Goal: Information Seeking & Learning: Learn about a topic

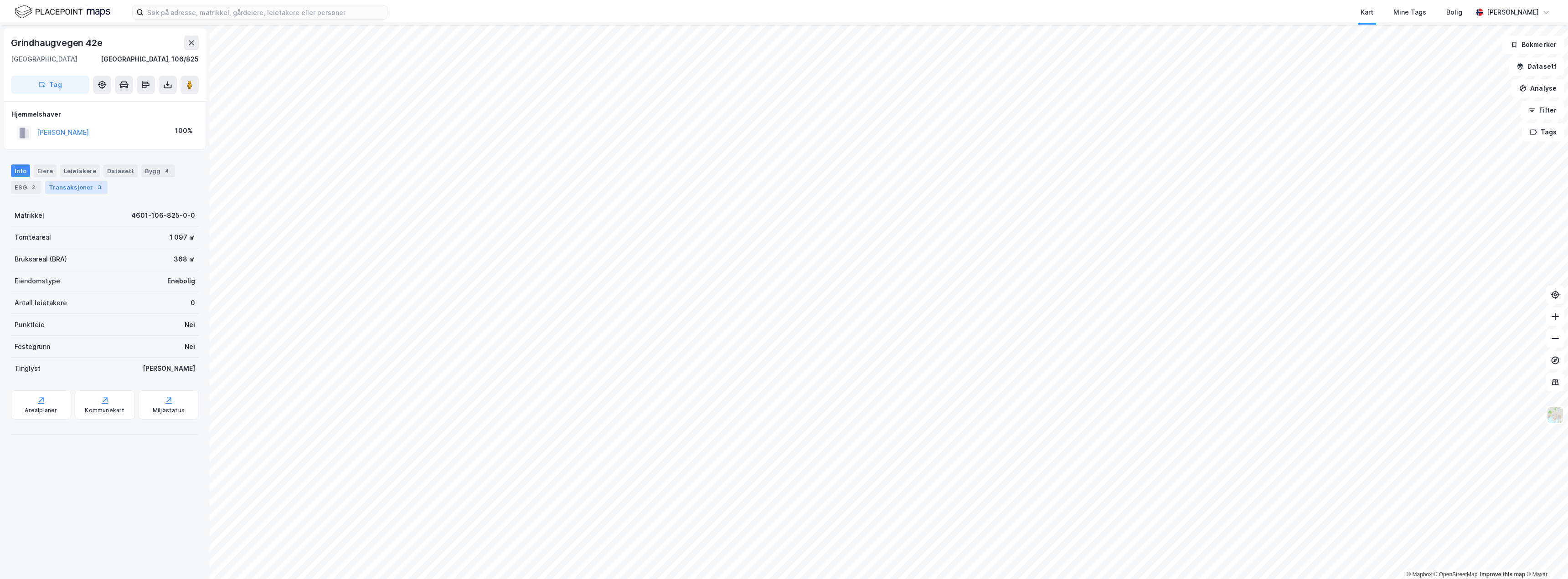
click at [78, 191] on div "Transaksjoner 3" at bounding box center [77, 187] width 63 height 13
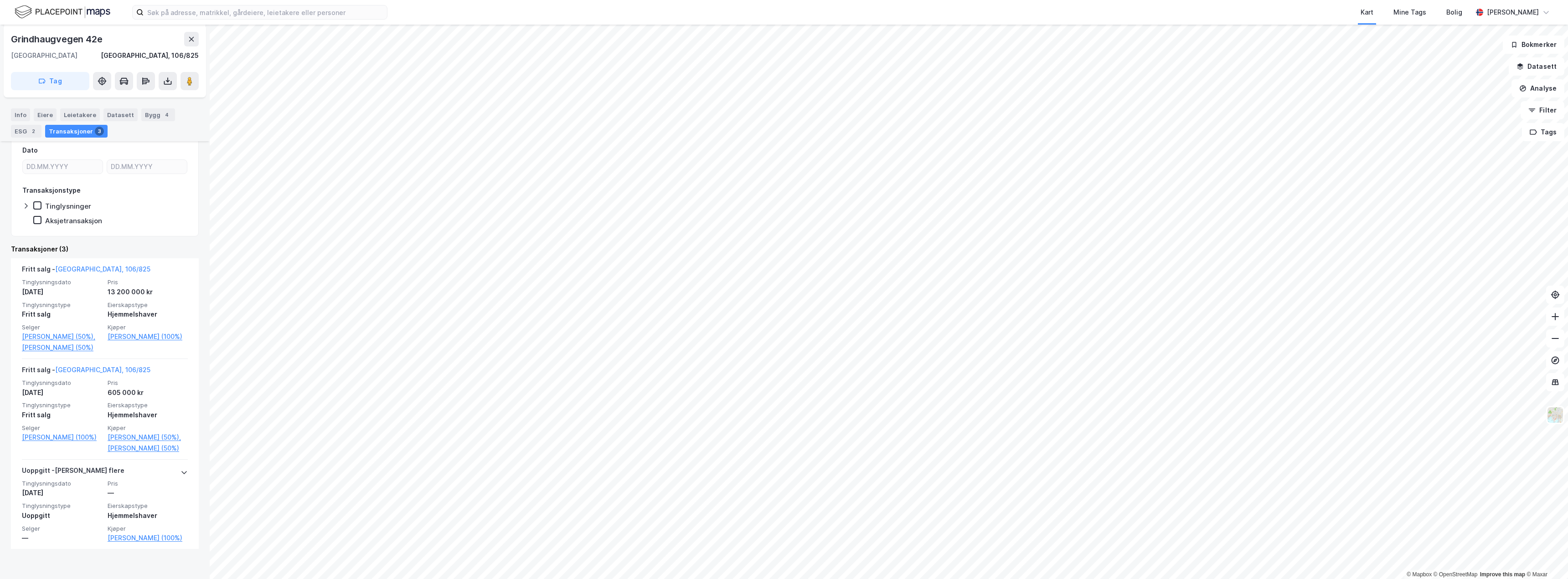
scroll to position [119, 0]
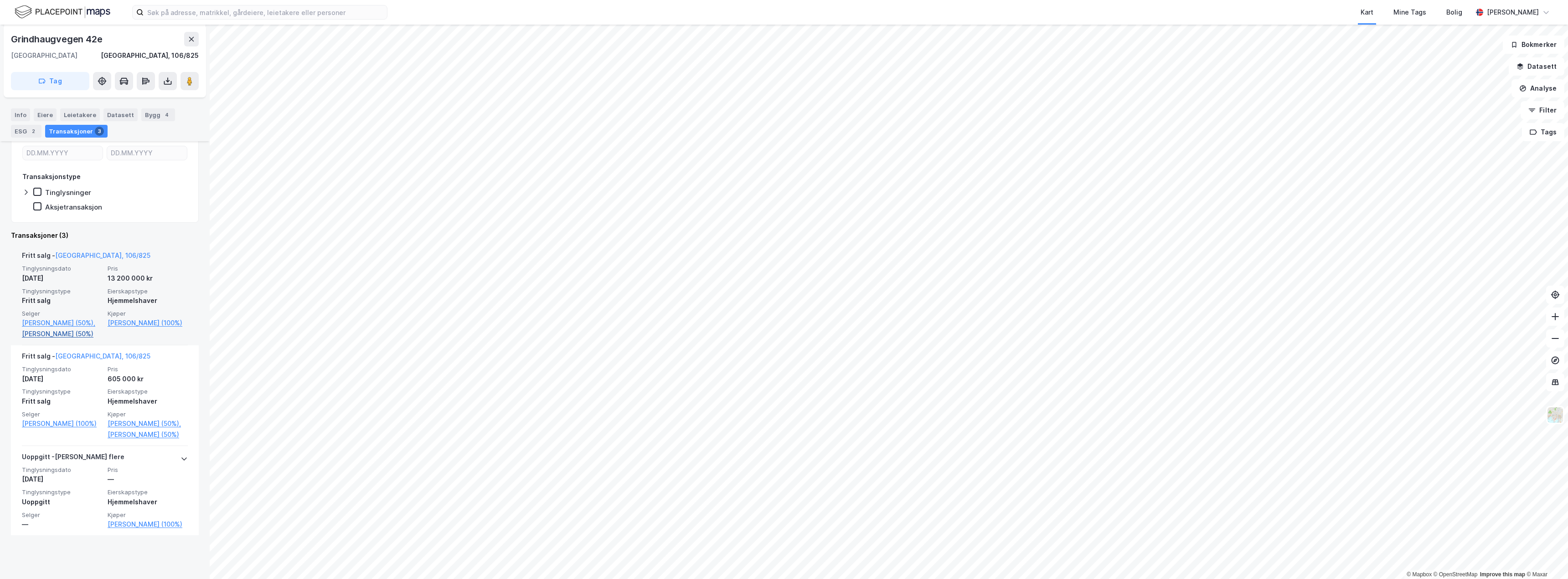
click at [80, 340] on link "[PERSON_NAME] (50%)" at bounding box center [61, 334] width 80 height 11
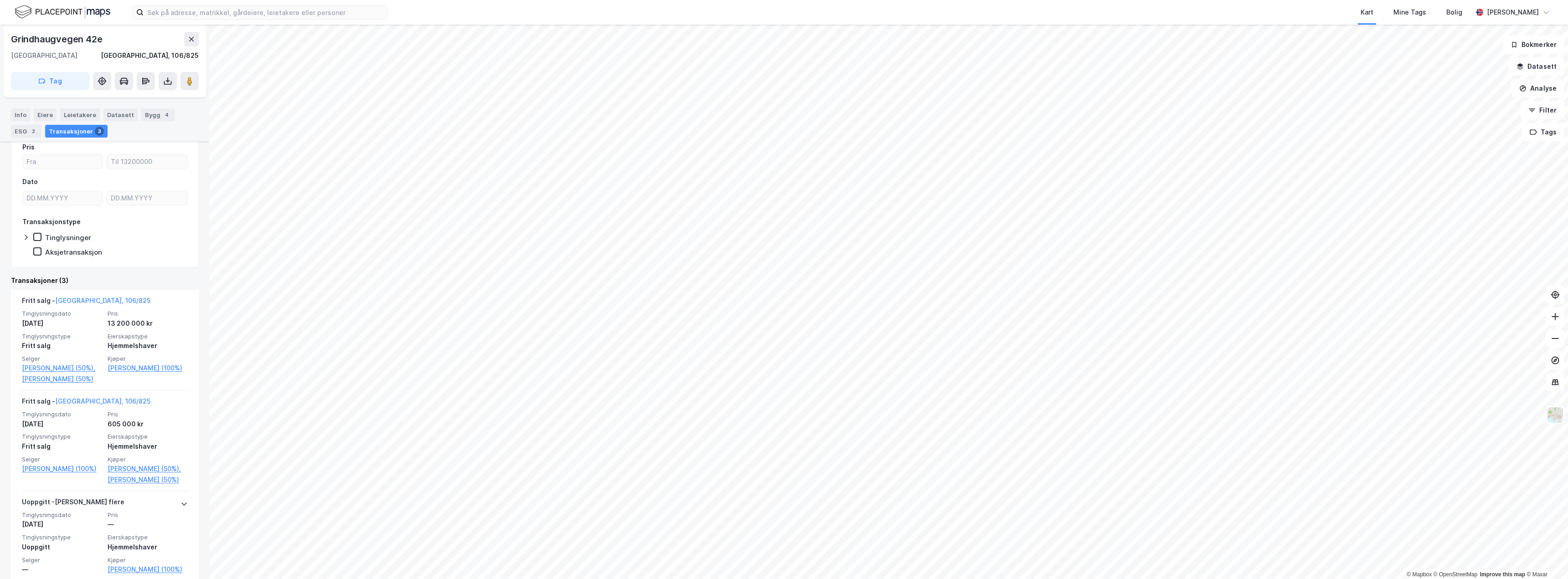
scroll to position [119, 0]
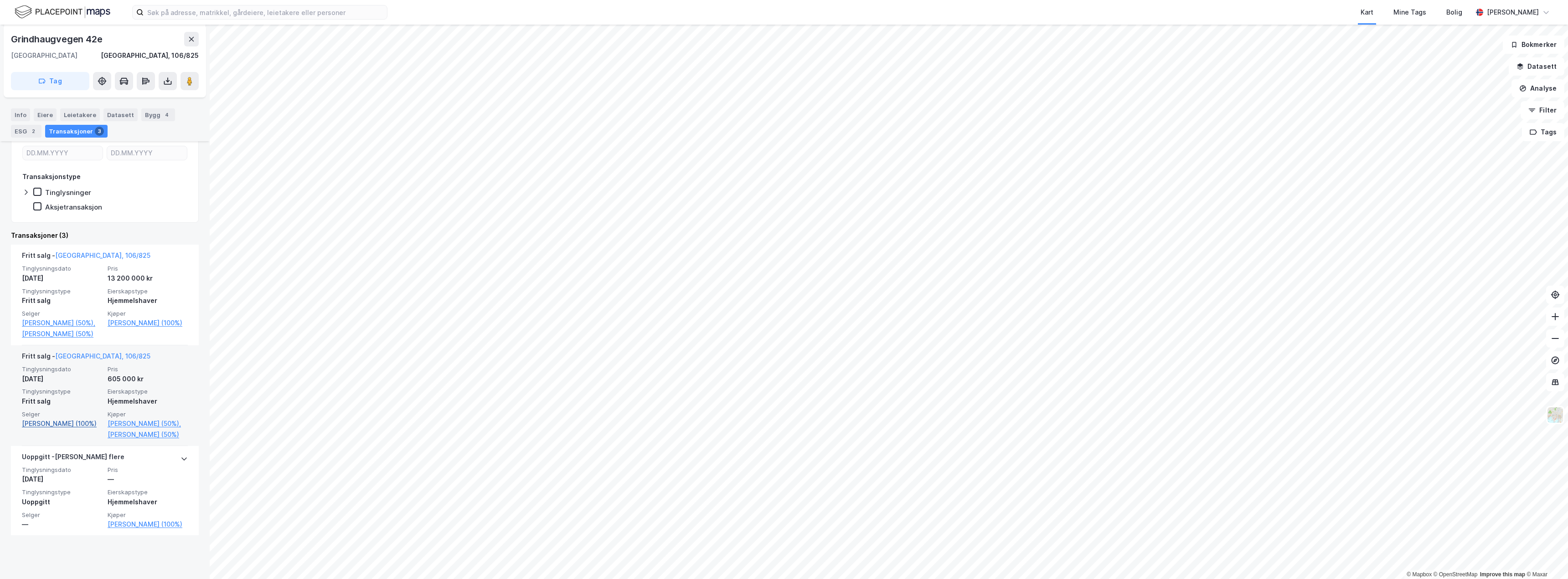
click at [68, 429] on link "[PERSON_NAME] (100%)" at bounding box center [61, 424] width 80 height 11
click at [112, 324] on link "[PERSON_NAME] (100%)" at bounding box center [147, 323] width 80 height 11
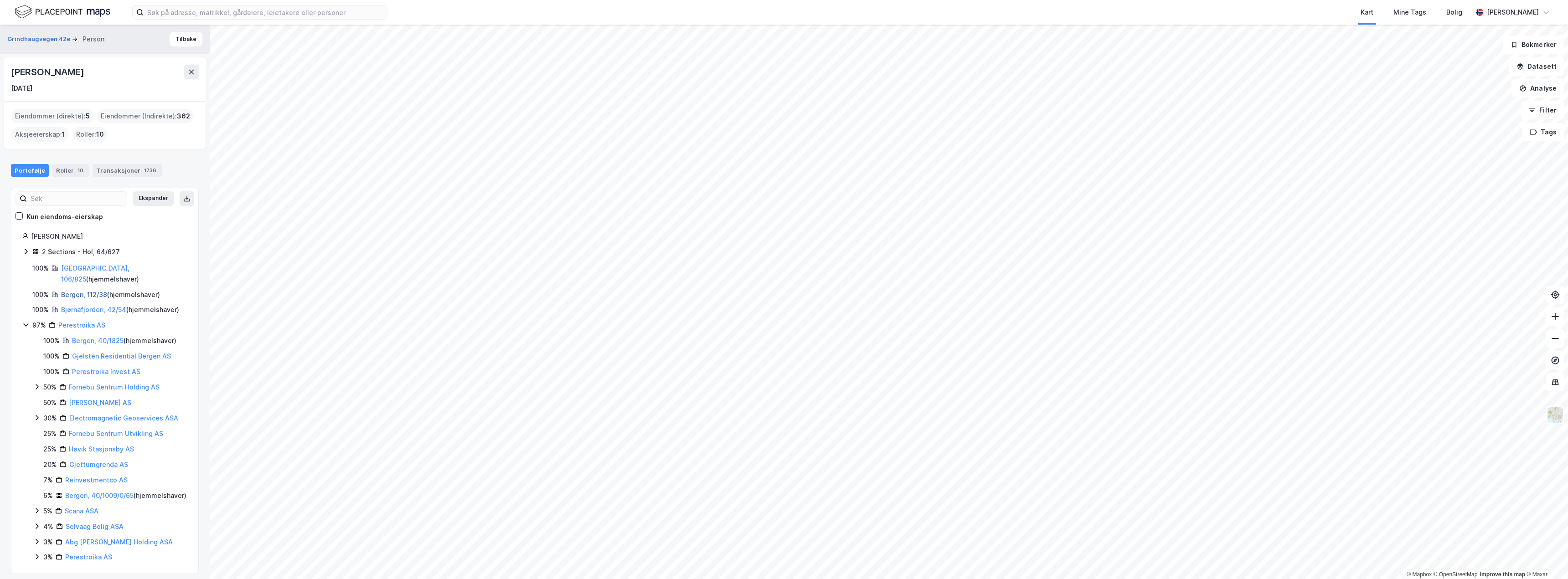
click at [70, 291] on link "Bergen, 112/38" at bounding box center [84, 294] width 46 height 8
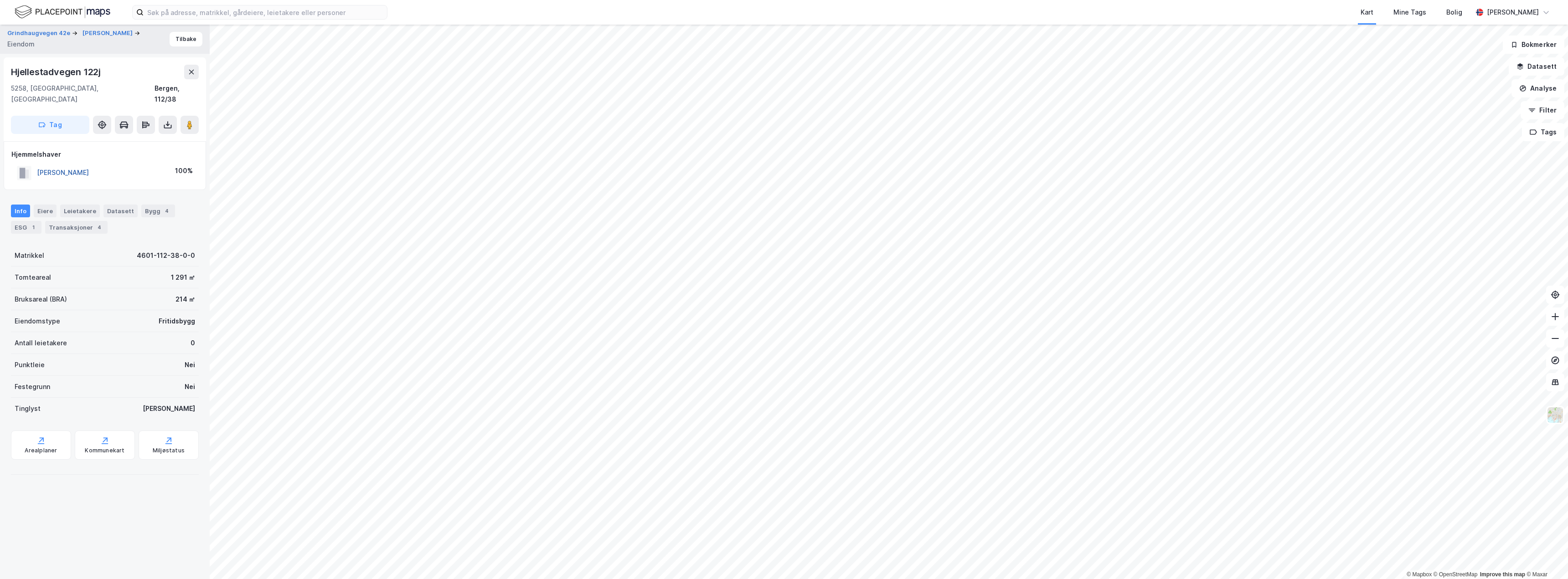
click at [0, 0] on button "[PERSON_NAME]" at bounding box center [0, 0] width 0 height 0
